Goal: Find contact information: Find contact information

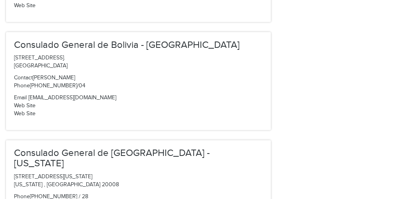
scroll to position [962, 0]
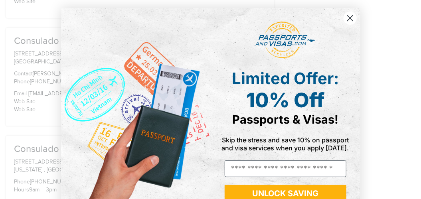
click at [352, 19] on circle "Close dialog" at bounding box center [349, 18] width 13 height 13
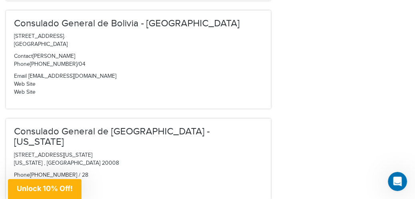
scroll to position [982, 0]
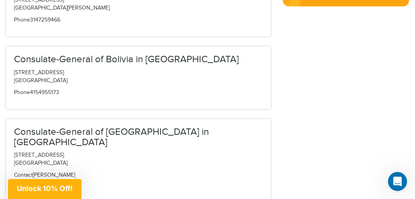
scroll to position [408, 0]
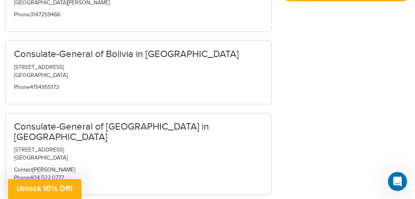
drag, startPoint x: 92, startPoint y: 119, endPoint x: 101, endPoint y: 119, distance: 8.4
click at [101, 147] on p "[STREET_ADDRESS]" at bounding box center [138, 155] width 249 height 16
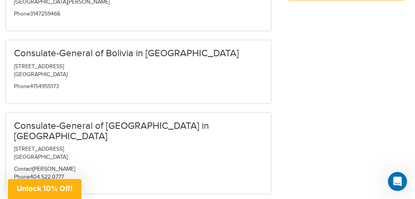
scroll to position [424, 0]
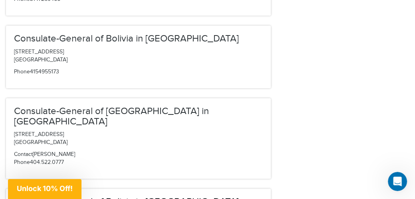
drag, startPoint x: 55, startPoint y: 131, endPoint x: 67, endPoint y: 131, distance: 12.0
click at [67, 151] on p "Contact [PERSON_NAME] Phone [PHONE_NUMBER]" at bounding box center [138, 159] width 249 height 16
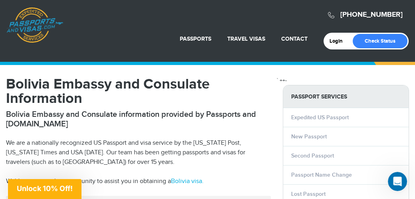
scroll to position [0, 0]
